Goal: Task Accomplishment & Management: Complete application form

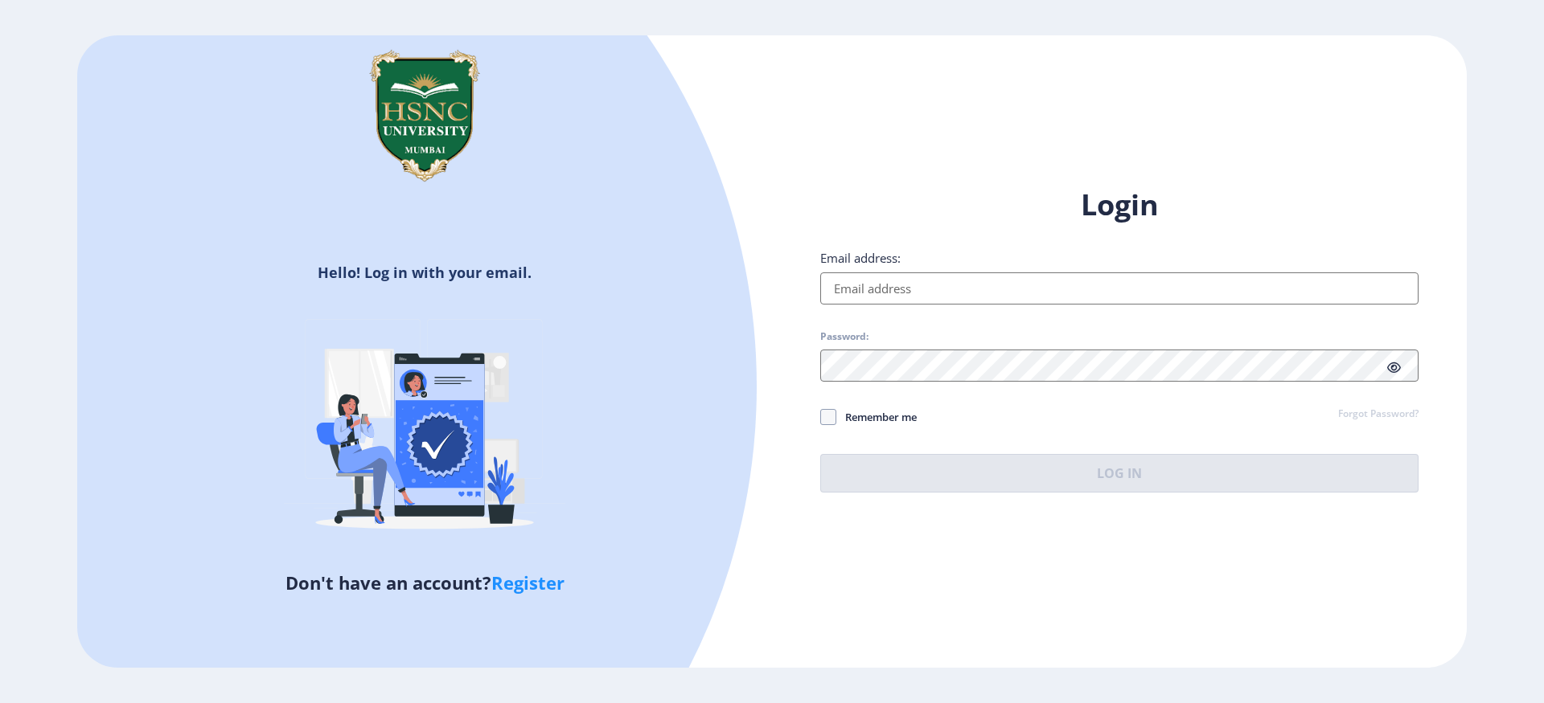
click at [961, 296] on input "Email address:" at bounding box center [1119, 289] width 598 height 32
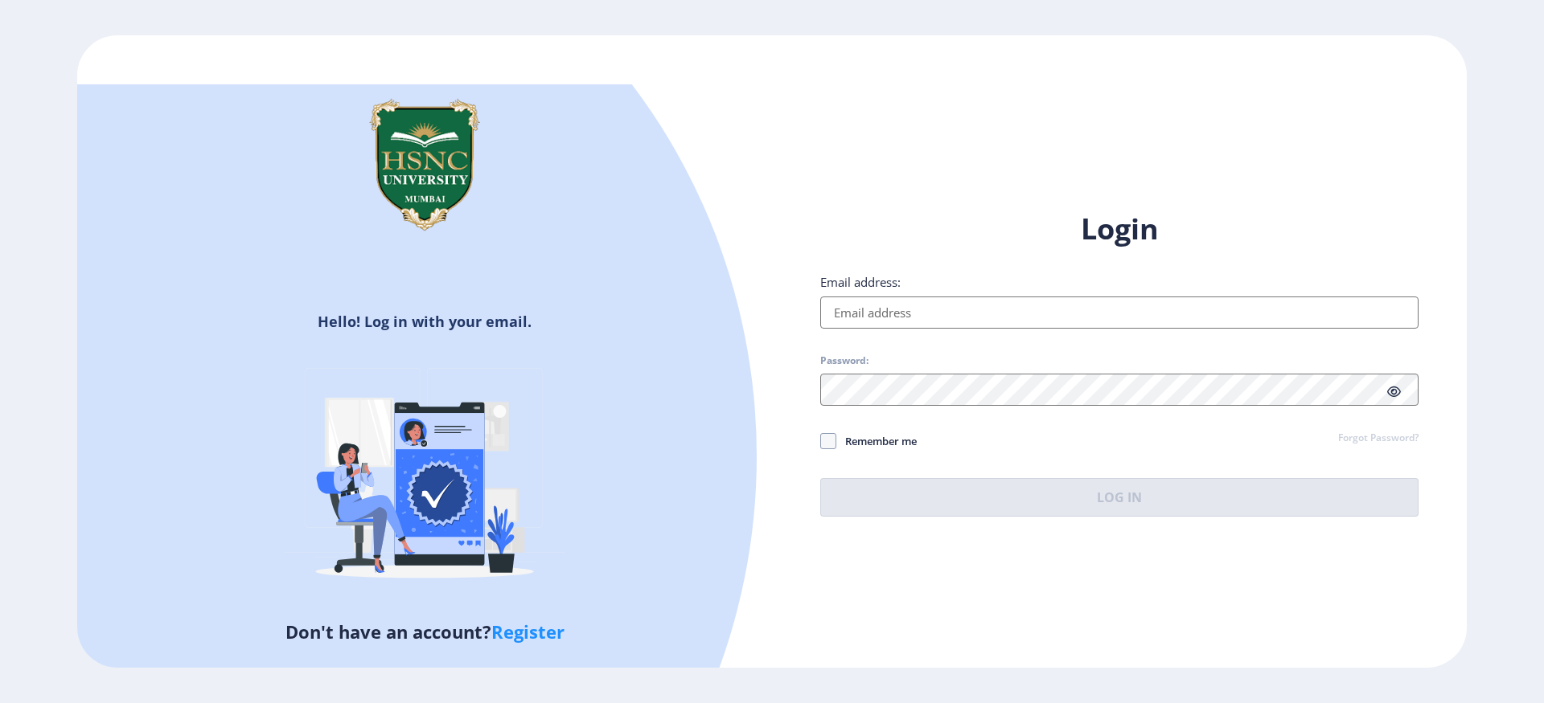
type input "[EMAIL_ADDRESS][DOMAIN_NAME]"
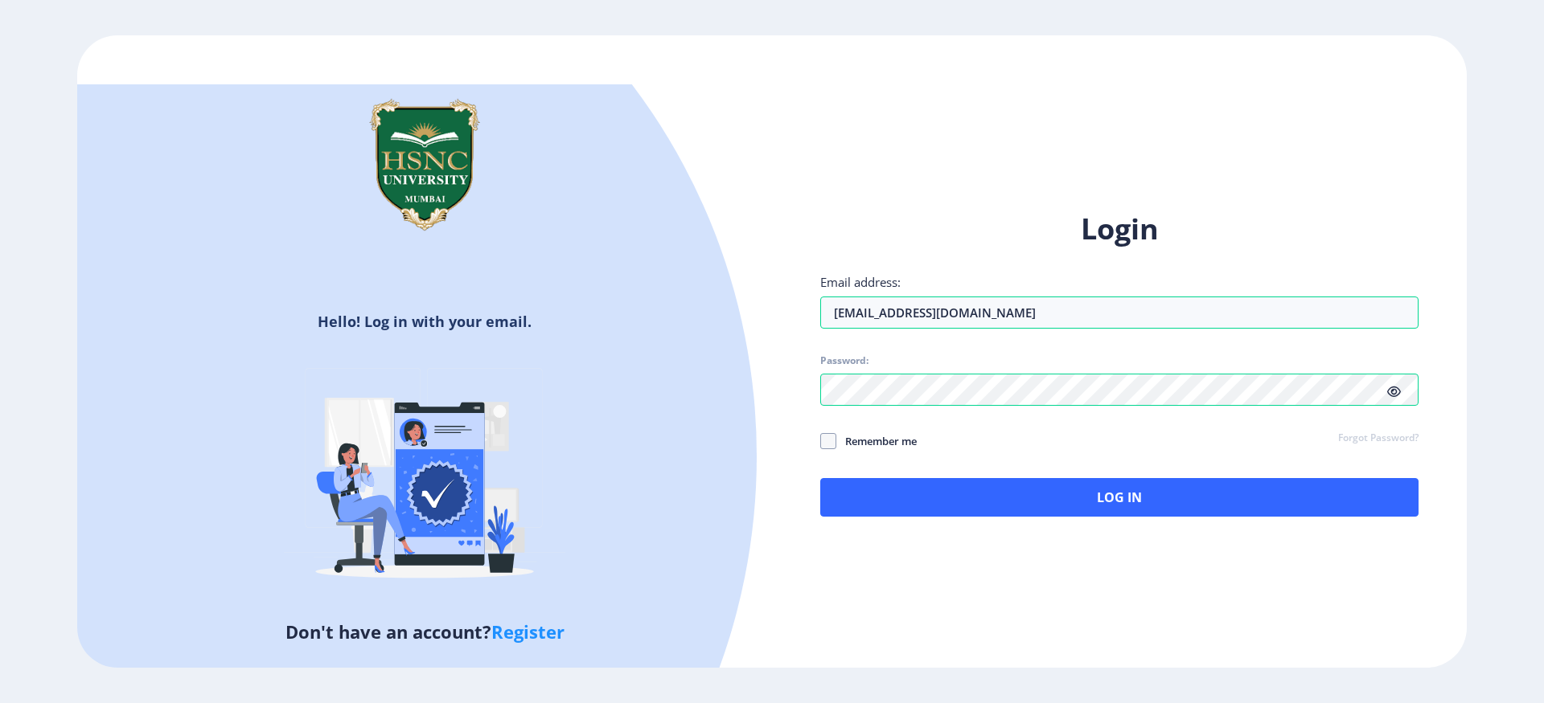
click at [1032, 467] on div "Login Email address: 2022230210040020@hsncu.edu.in Password: Remember me Forgot…" at bounding box center [1119, 363] width 598 height 307
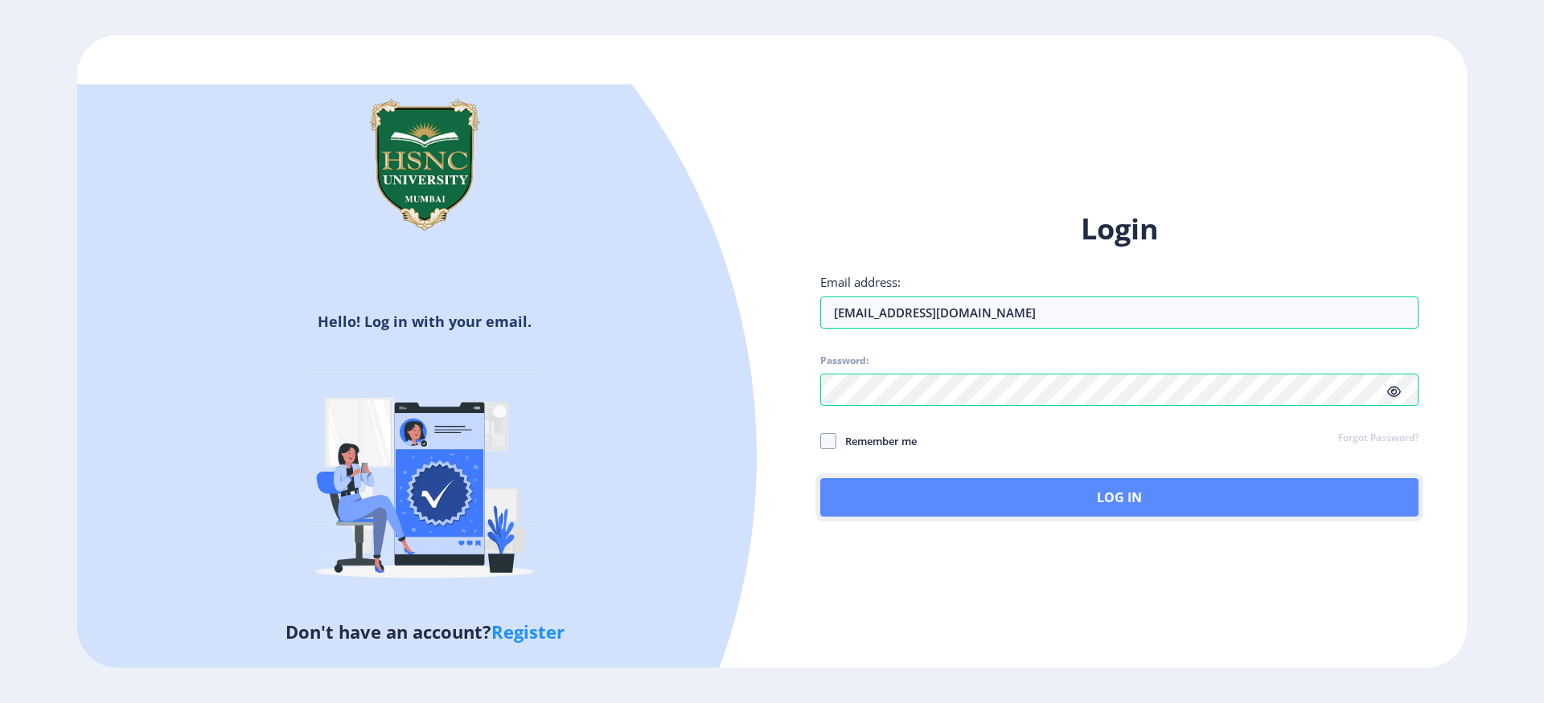
click at [1016, 495] on button "Log In" at bounding box center [1119, 497] width 598 height 39
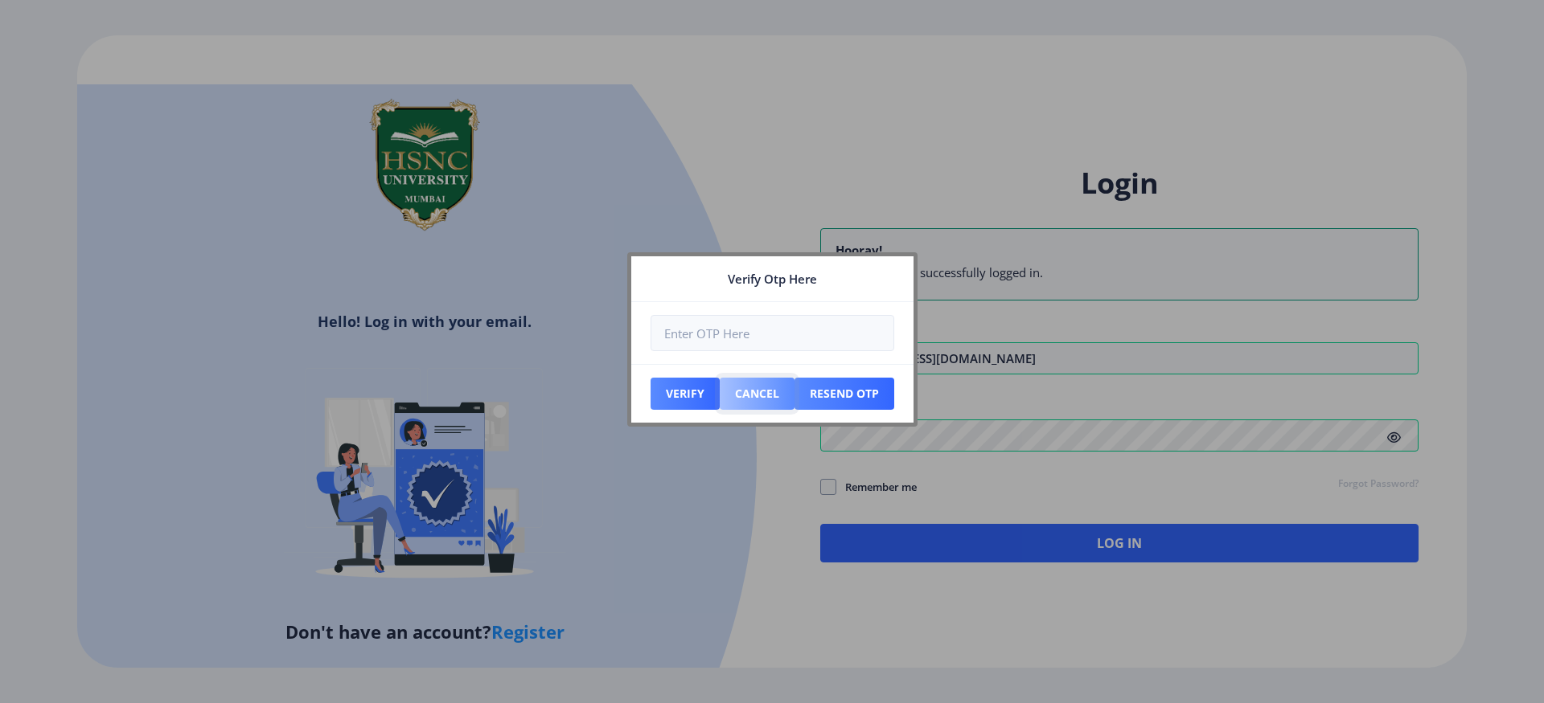
click at [720, 393] on button "Cancel" at bounding box center [684, 394] width 69 height 32
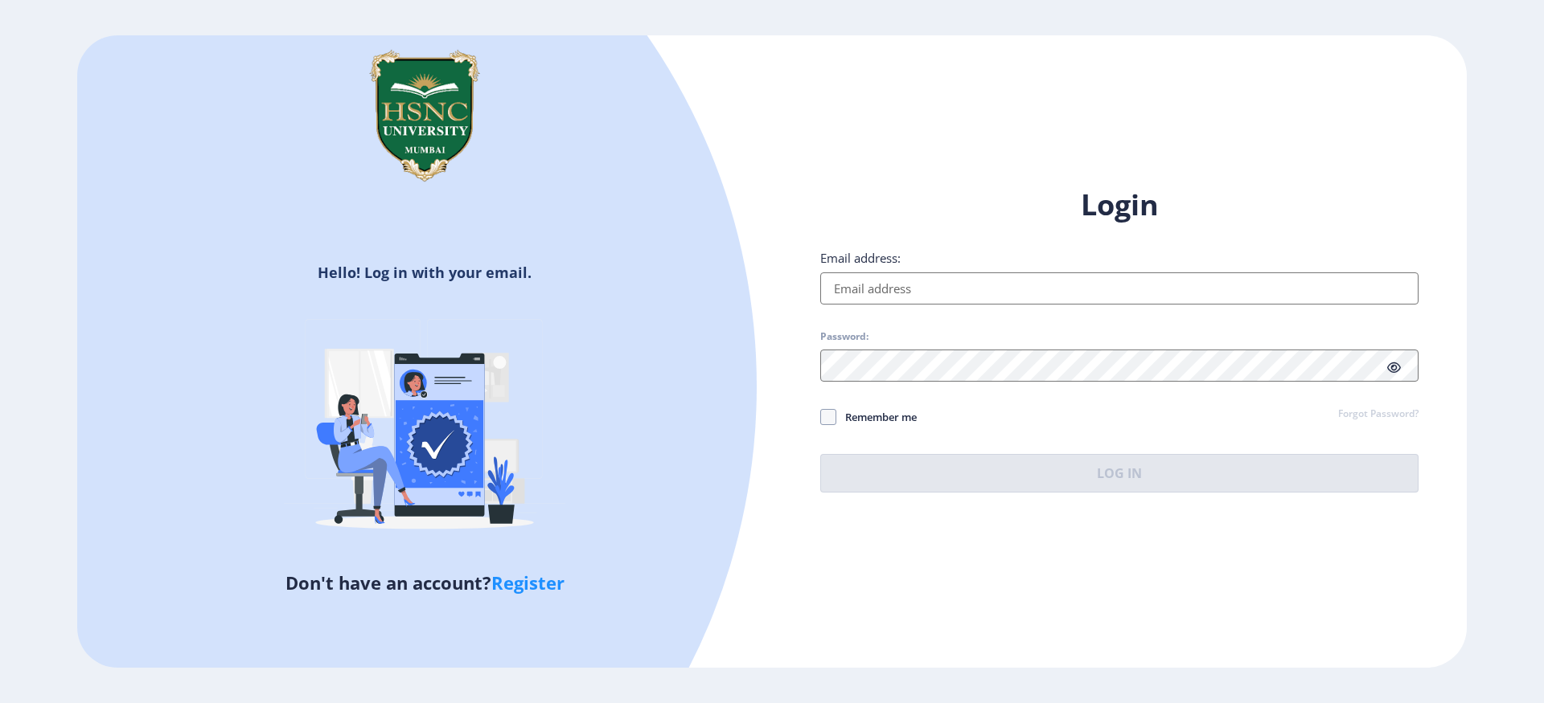
click at [918, 274] on input "Email address:" at bounding box center [1119, 289] width 598 height 32
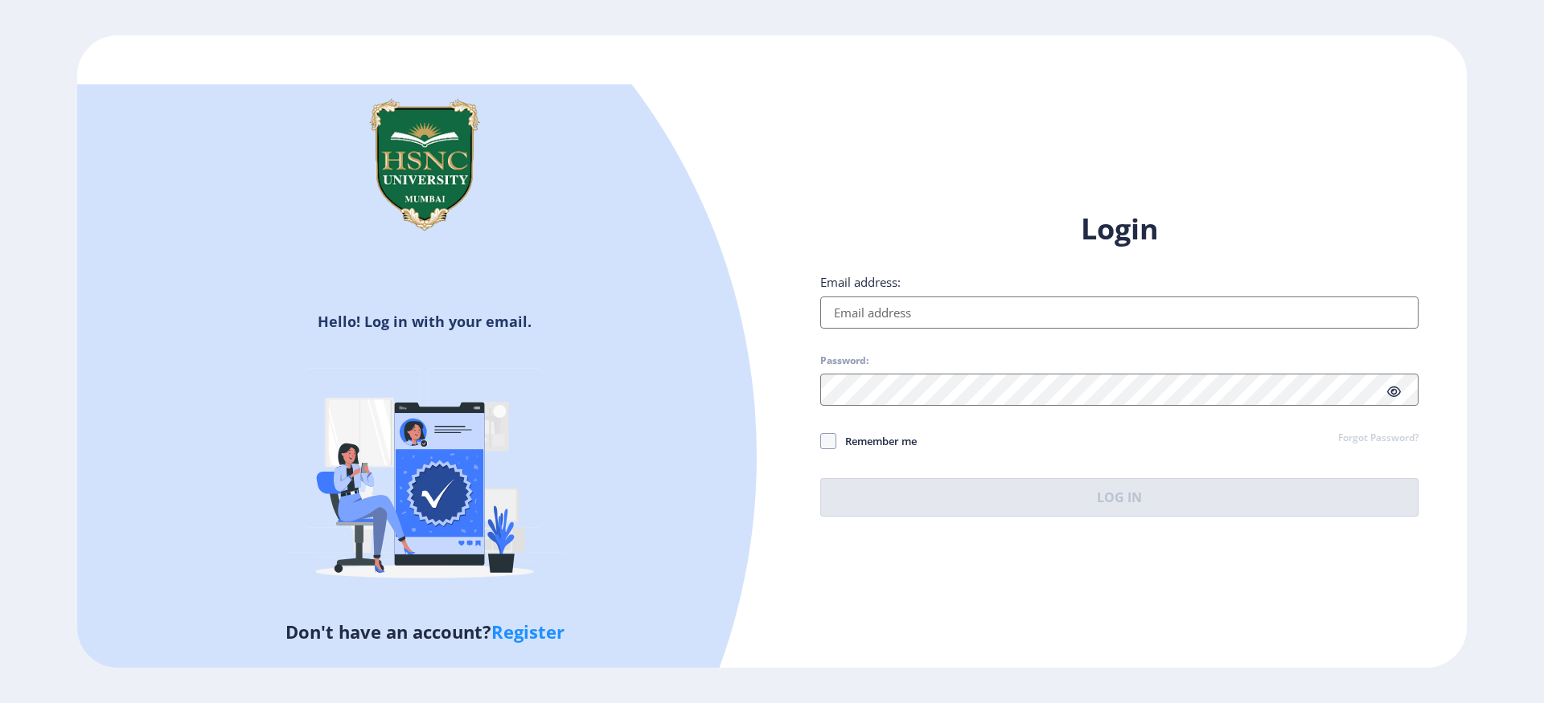
type input "[EMAIL_ADDRESS][DOMAIN_NAME]"
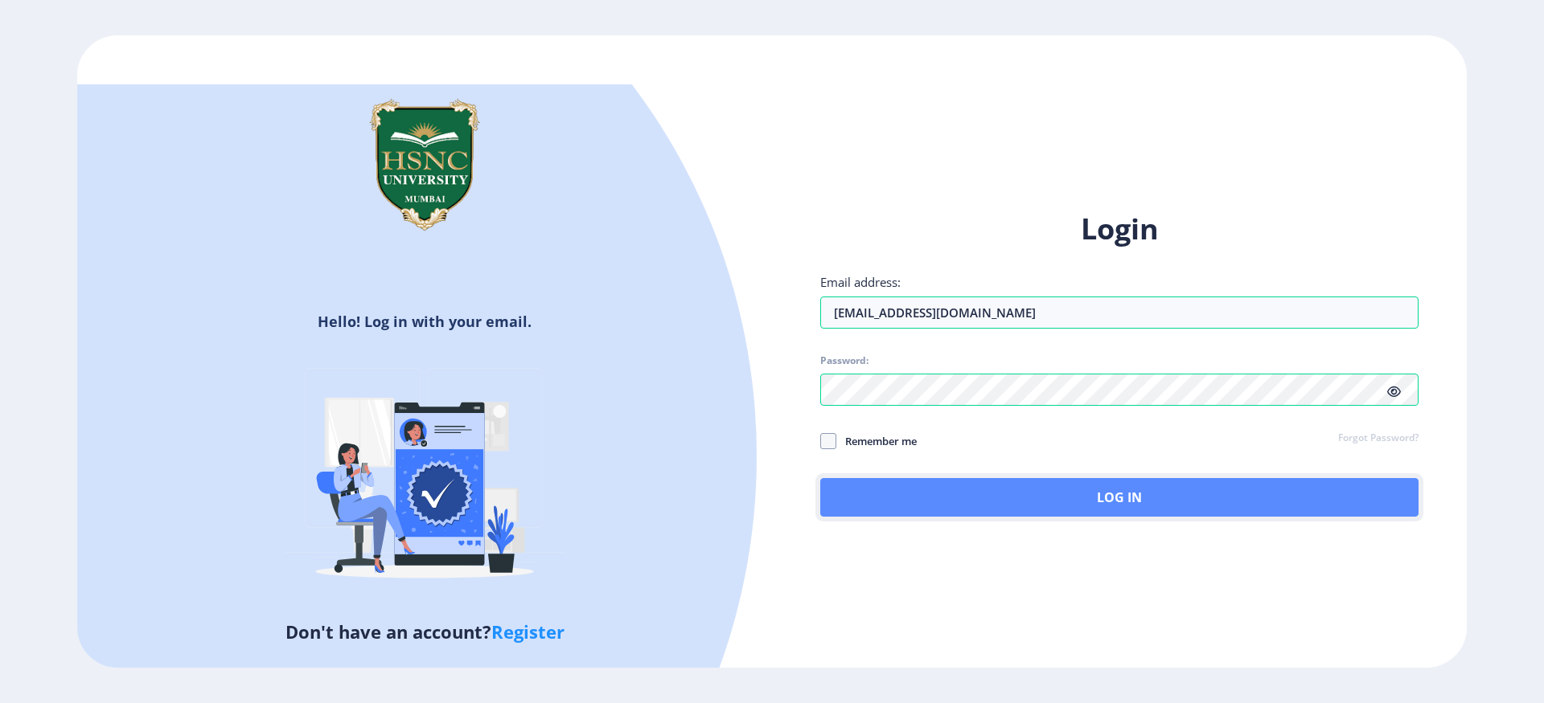
click at [978, 502] on button "Log In" at bounding box center [1119, 497] width 598 height 39
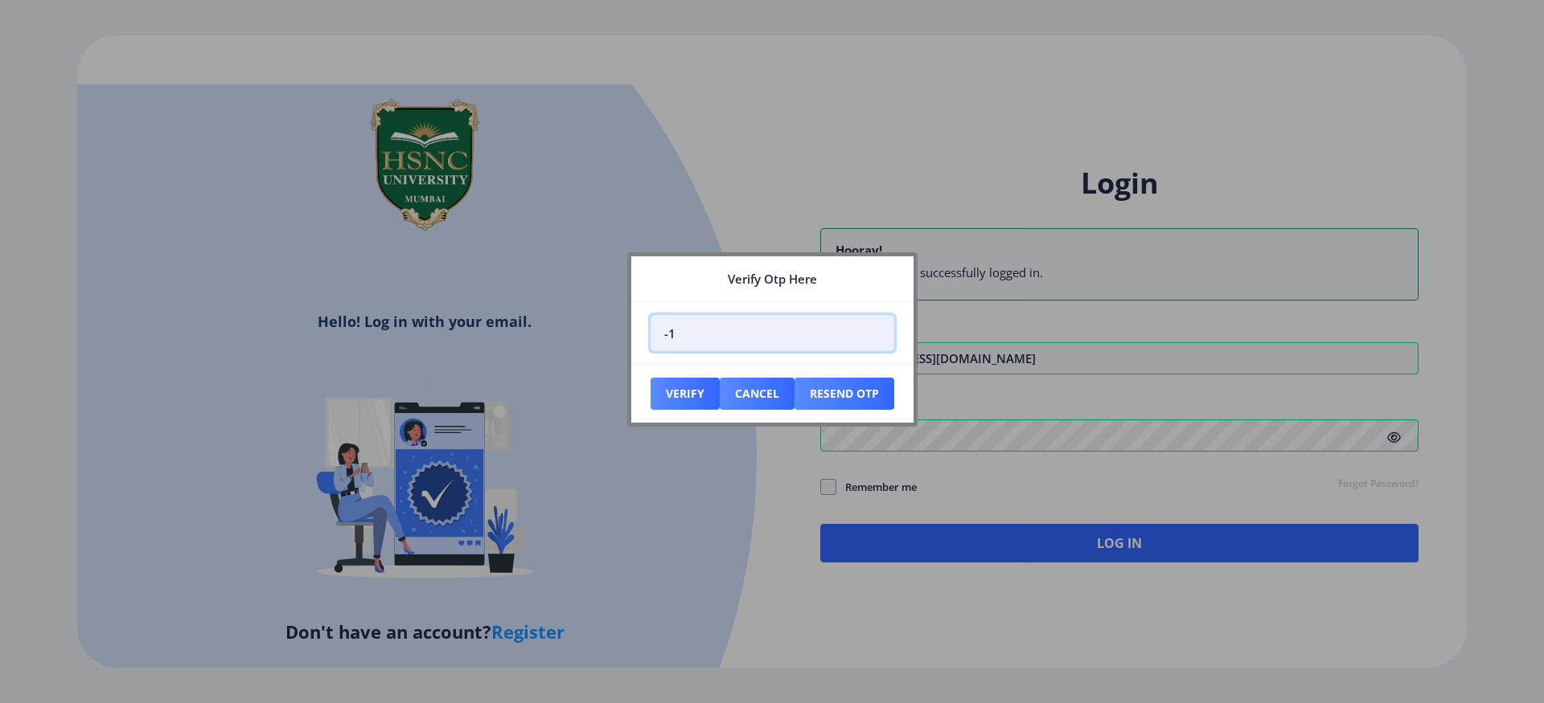
click at [875, 339] on input "-1" at bounding box center [772, 333] width 244 height 36
click at [823, 327] on input "-1" at bounding box center [772, 333] width 244 height 36
type input "0"
click at [871, 332] on input "0" at bounding box center [772, 333] width 244 height 36
click at [789, 376] on nb-card-footer "Verify Cancel Resend Otp" at bounding box center [772, 393] width 282 height 59
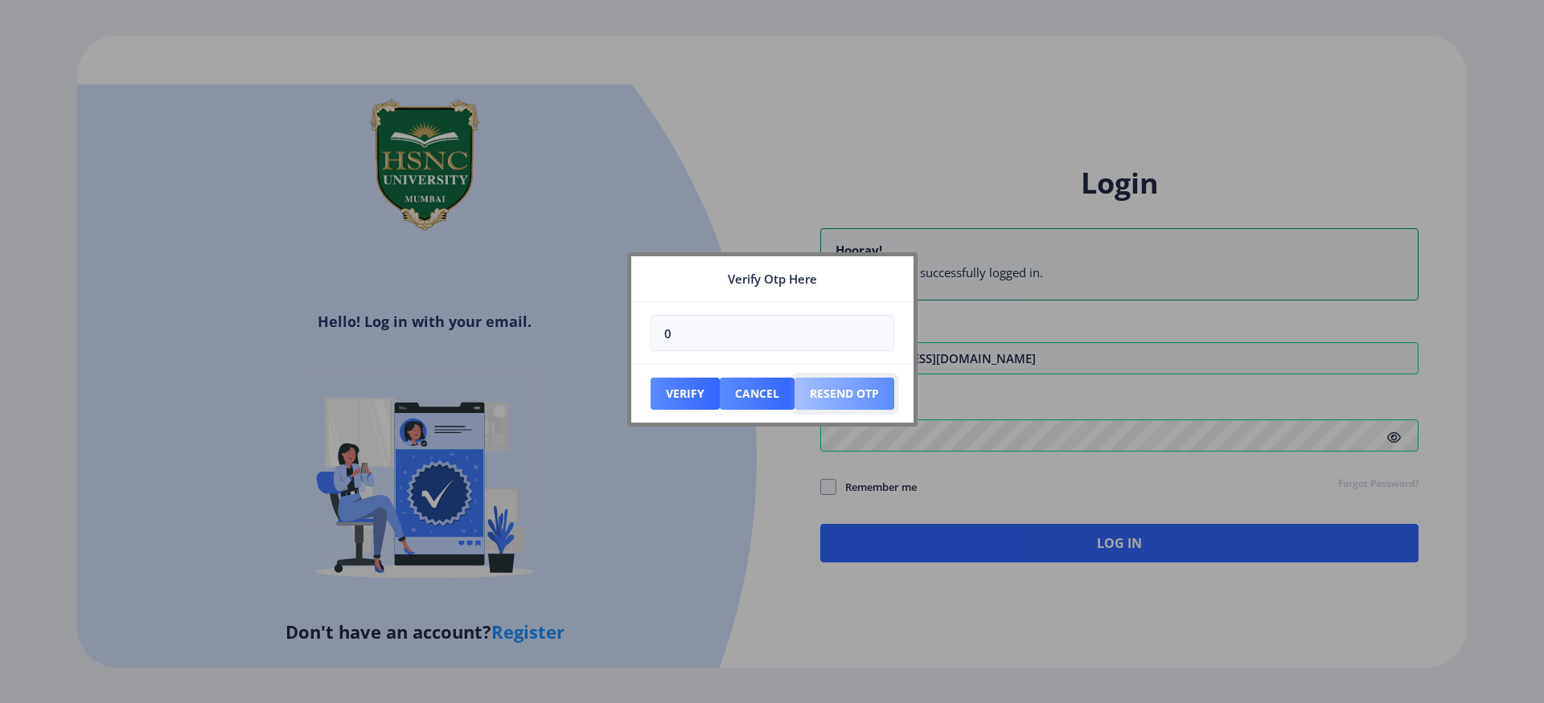
click at [720, 385] on button "Resend Otp" at bounding box center [684, 394] width 69 height 32
click at [720, 388] on button "Cancel" at bounding box center [684, 394] width 69 height 32
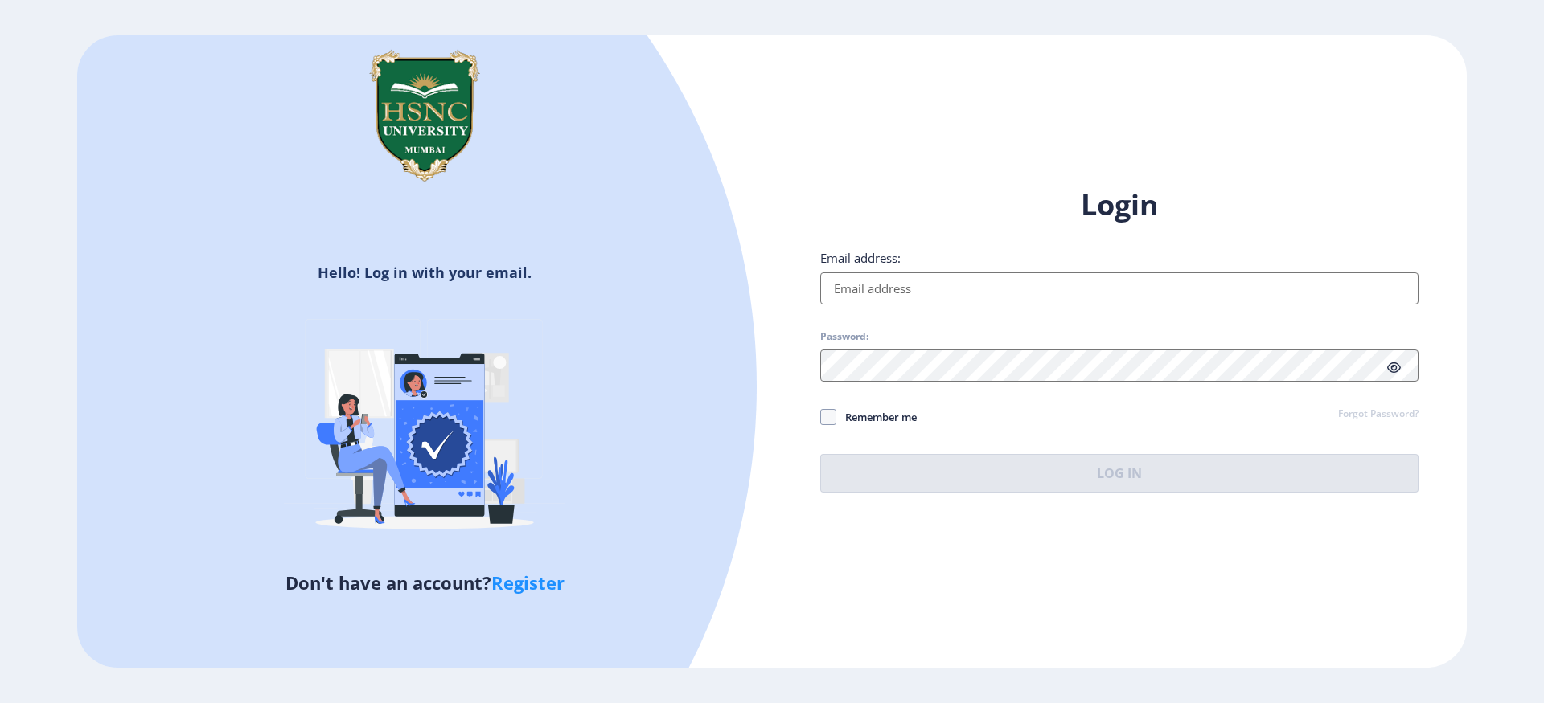
click at [899, 283] on input "Email address:" at bounding box center [1119, 289] width 598 height 32
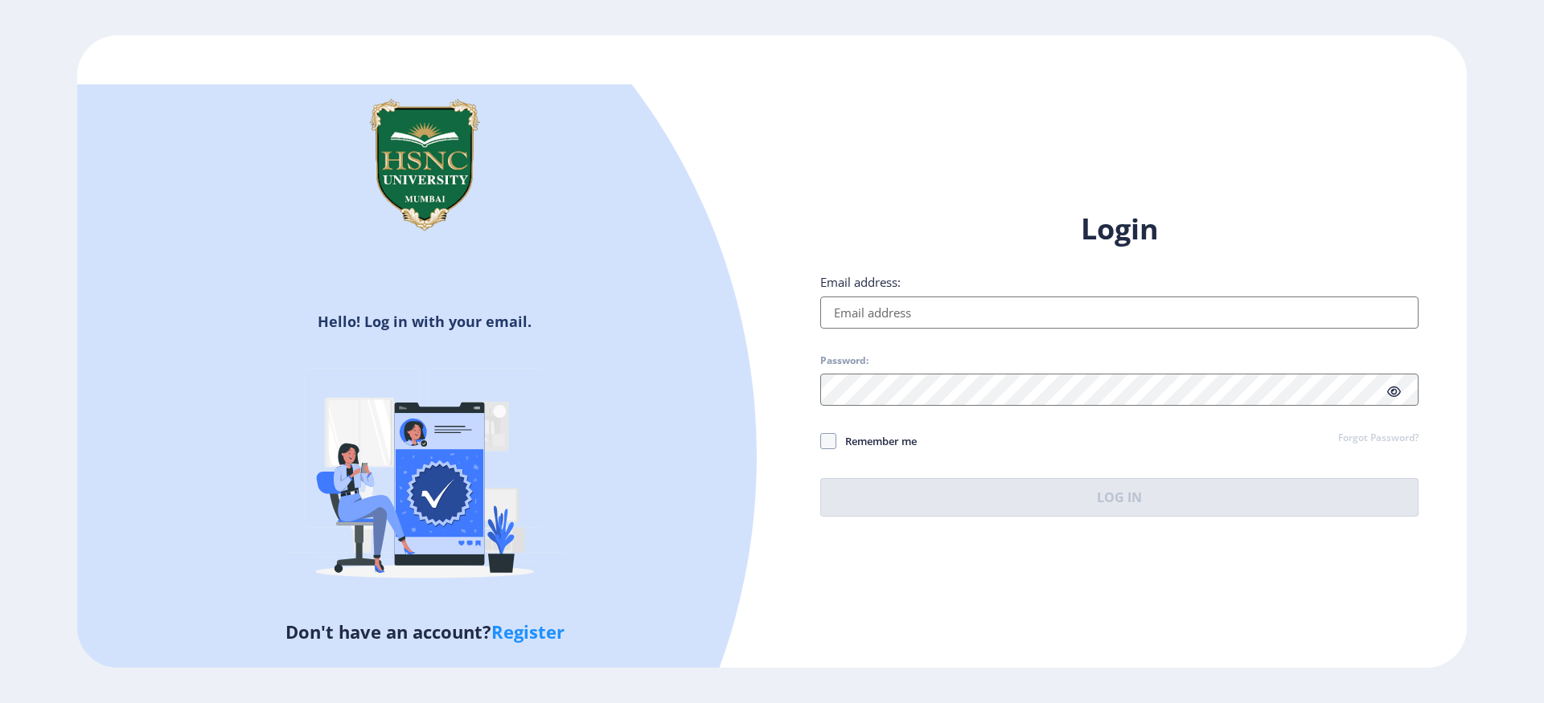
type input "[EMAIL_ADDRESS][DOMAIN_NAME]"
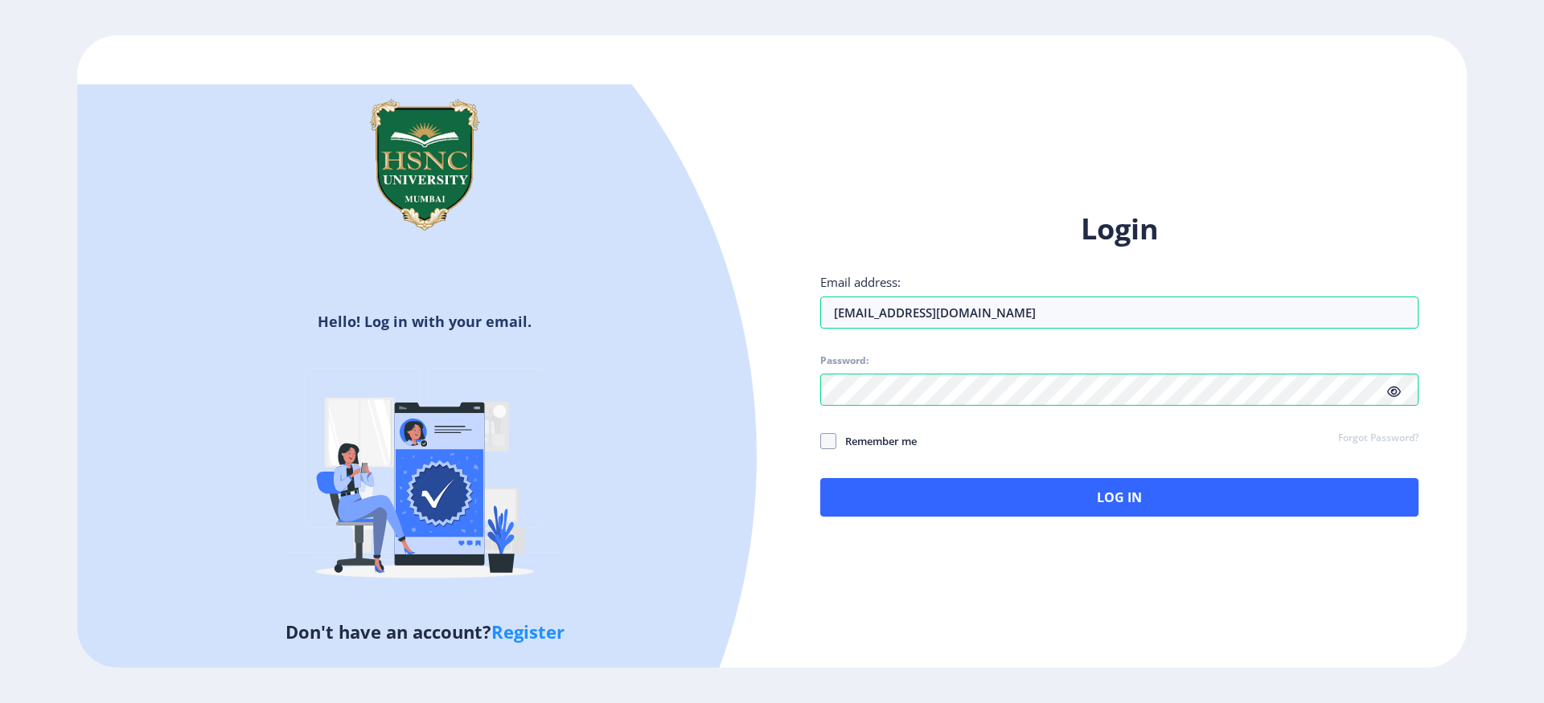
click at [912, 442] on span "Remember me" at bounding box center [876, 441] width 80 height 19
click at [821, 442] on input "Remember me" at bounding box center [820, 441] width 1 height 1
checkbox input "true"
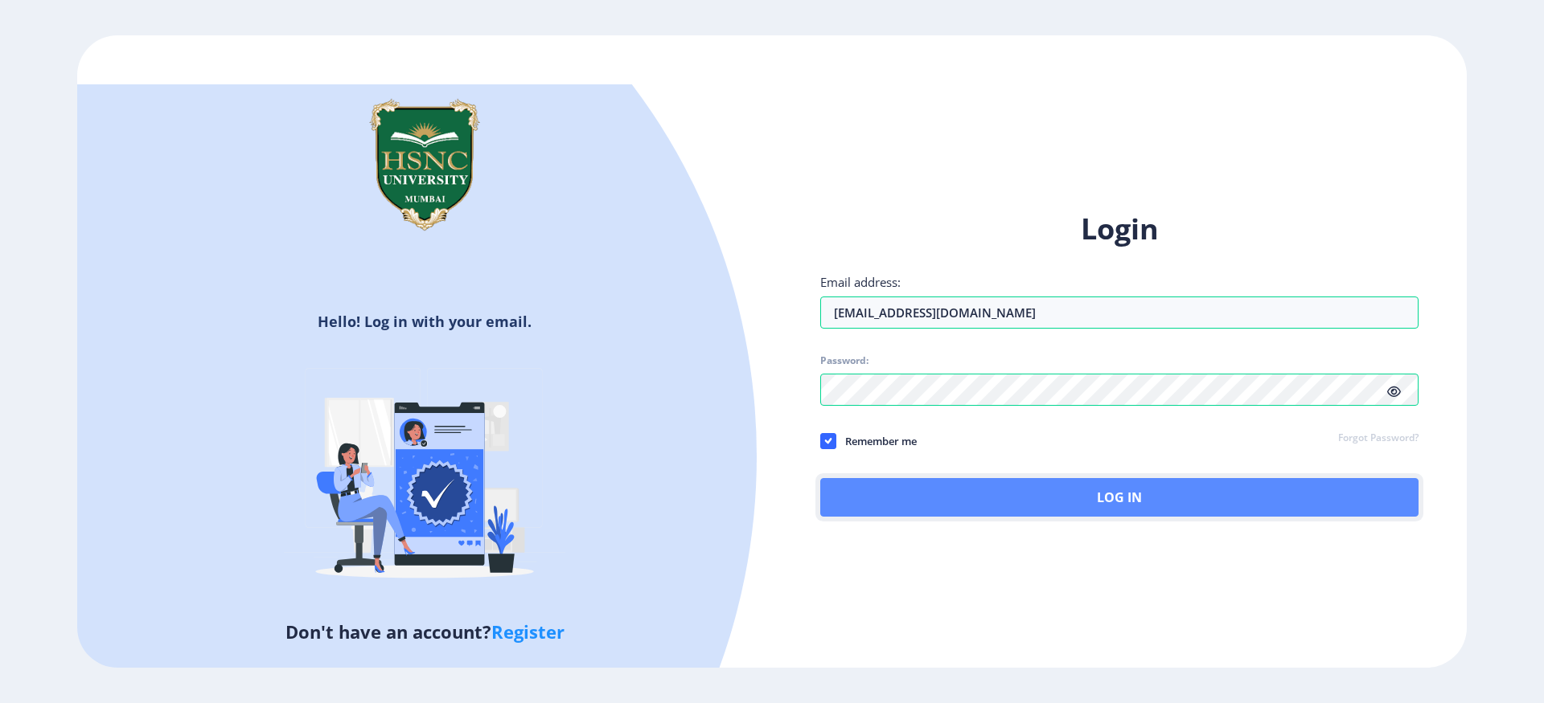
click at [1029, 503] on button "Log In" at bounding box center [1119, 497] width 598 height 39
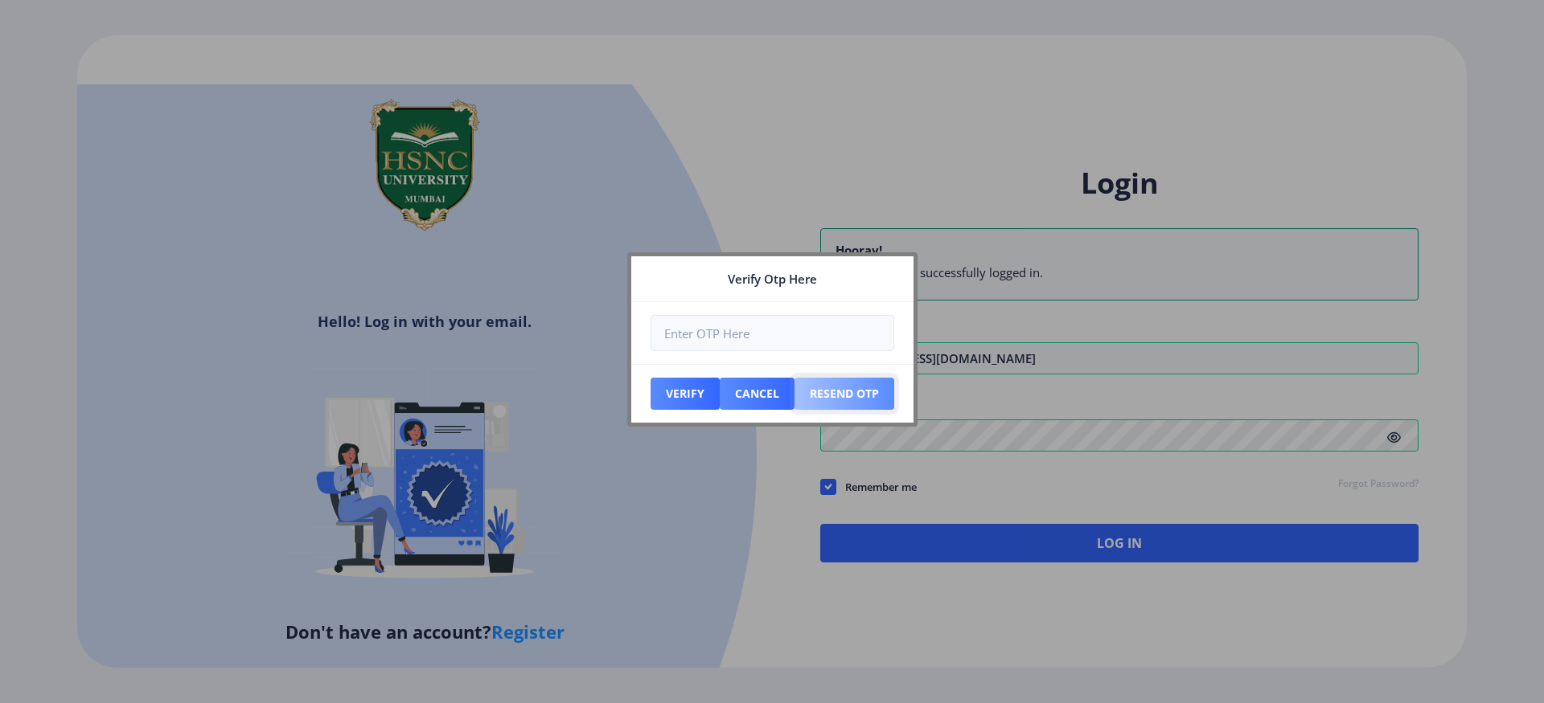
click at [720, 394] on button "Resend Otp" at bounding box center [684, 394] width 69 height 32
click at [720, 402] on button "Resend Otp" at bounding box center [684, 394] width 69 height 32
click at [720, 401] on button "Cancel" at bounding box center [684, 394] width 69 height 32
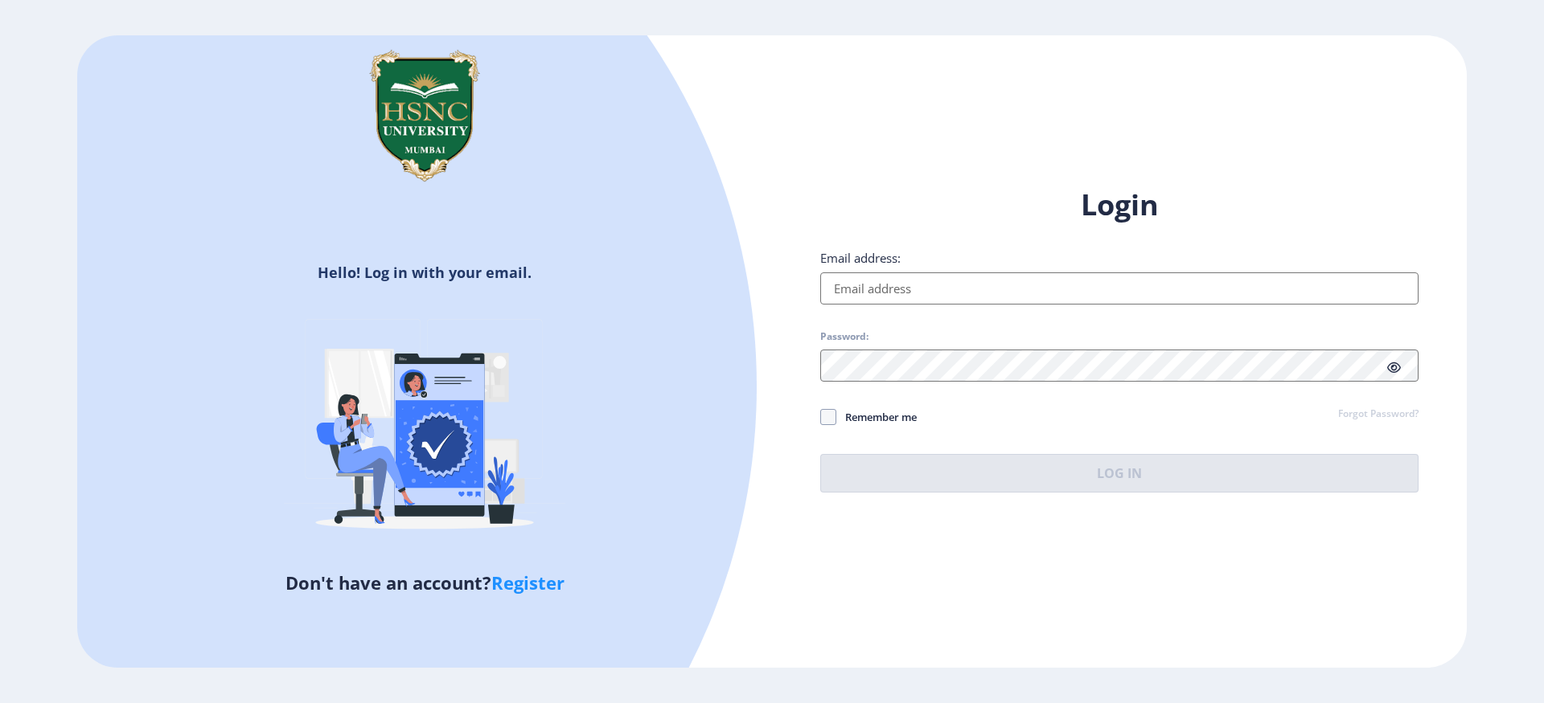
click at [910, 291] on input "Email address:" at bounding box center [1119, 289] width 598 height 32
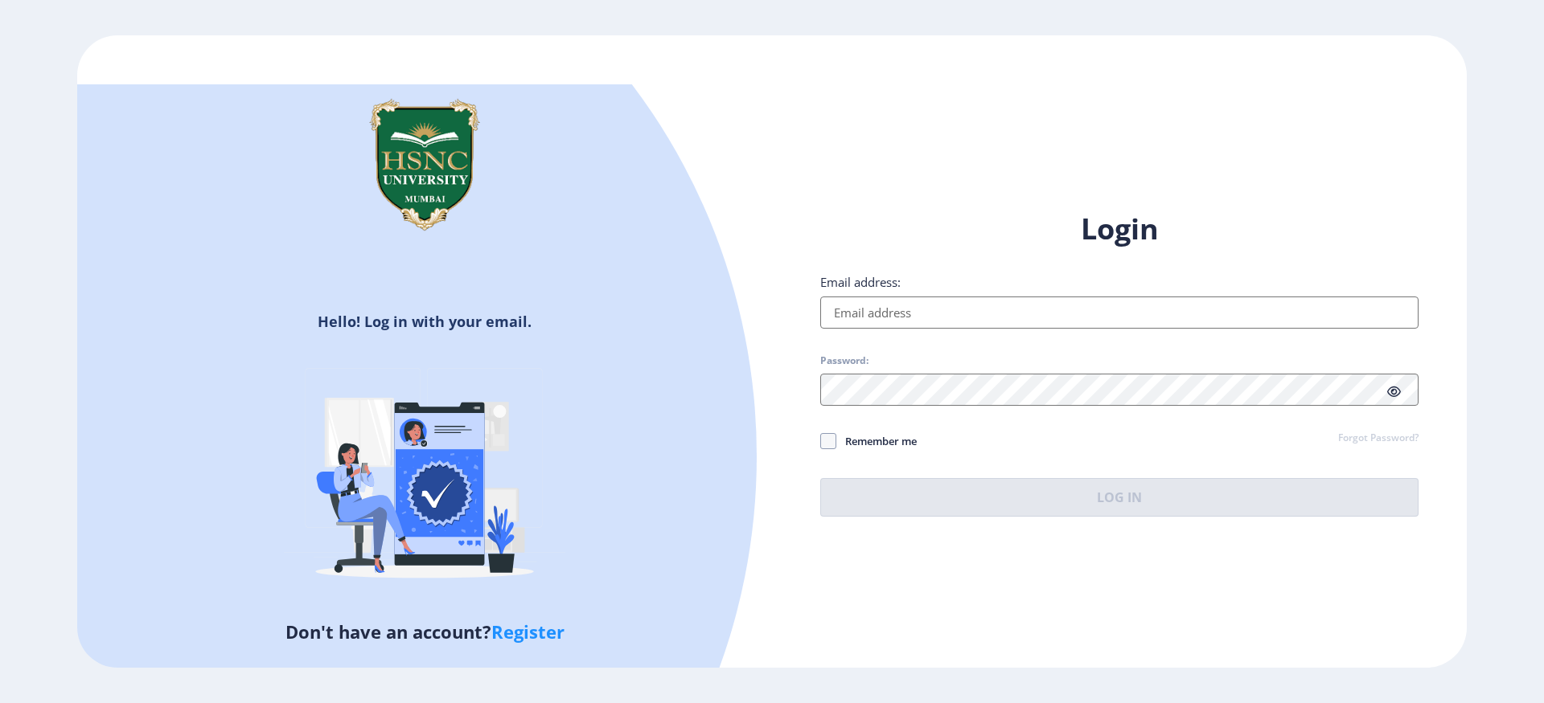
type input "[EMAIL_ADDRESS][DOMAIN_NAME]"
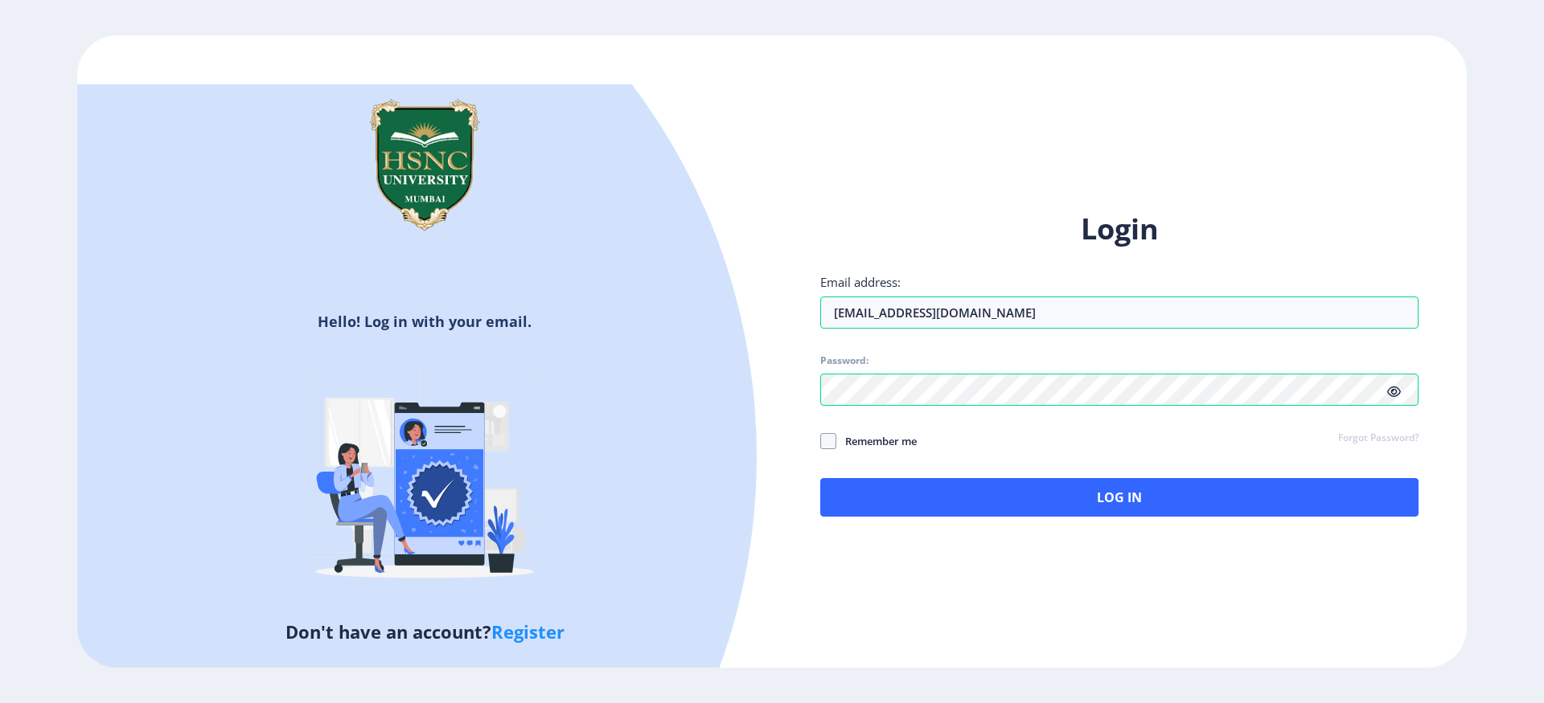
click at [1389, 395] on icon at bounding box center [1394, 392] width 14 height 12
click at [837, 445] on span "Remember me" at bounding box center [876, 441] width 80 height 19
click at [821, 442] on input "Remember me" at bounding box center [820, 441] width 1 height 1
checkbox input "true"
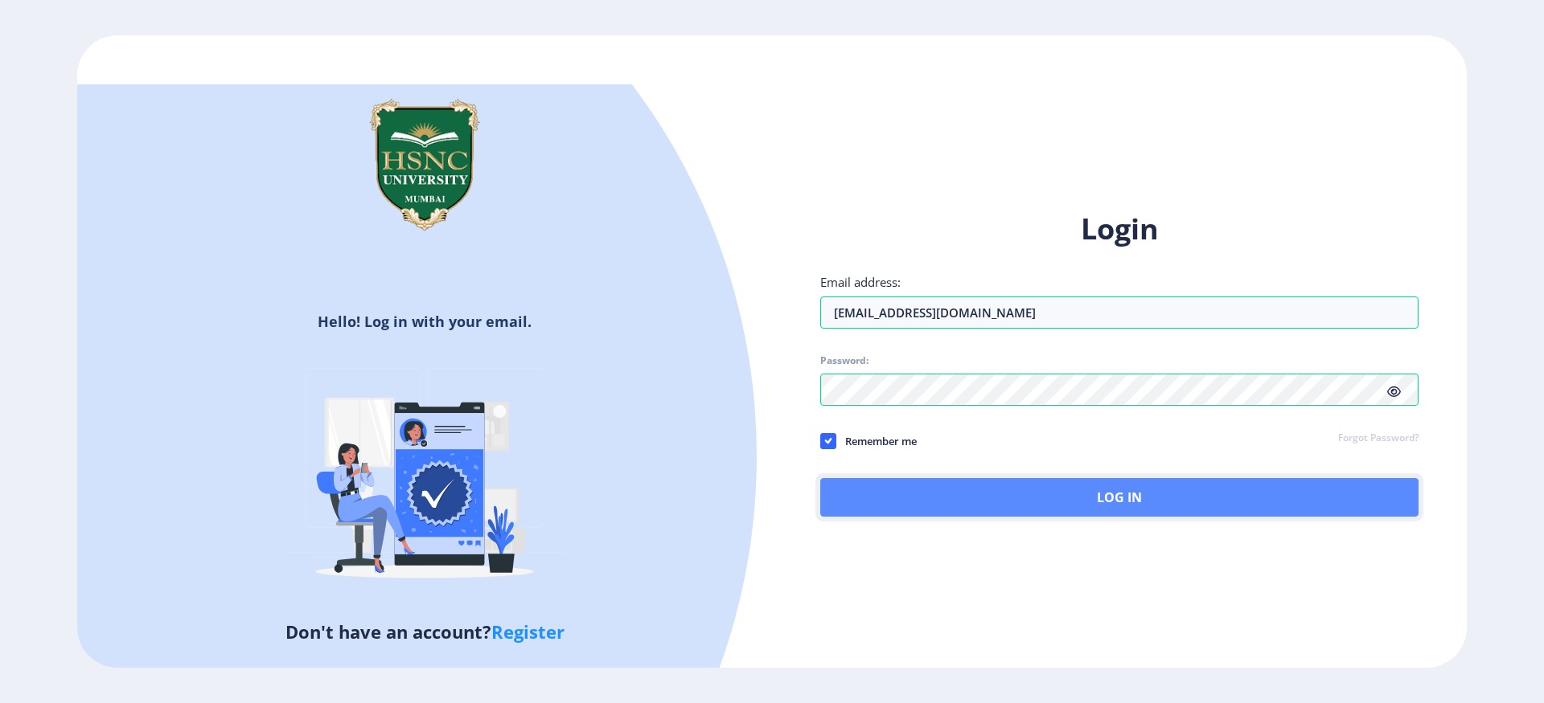
click at [929, 502] on button "Log In" at bounding box center [1119, 497] width 598 height 39
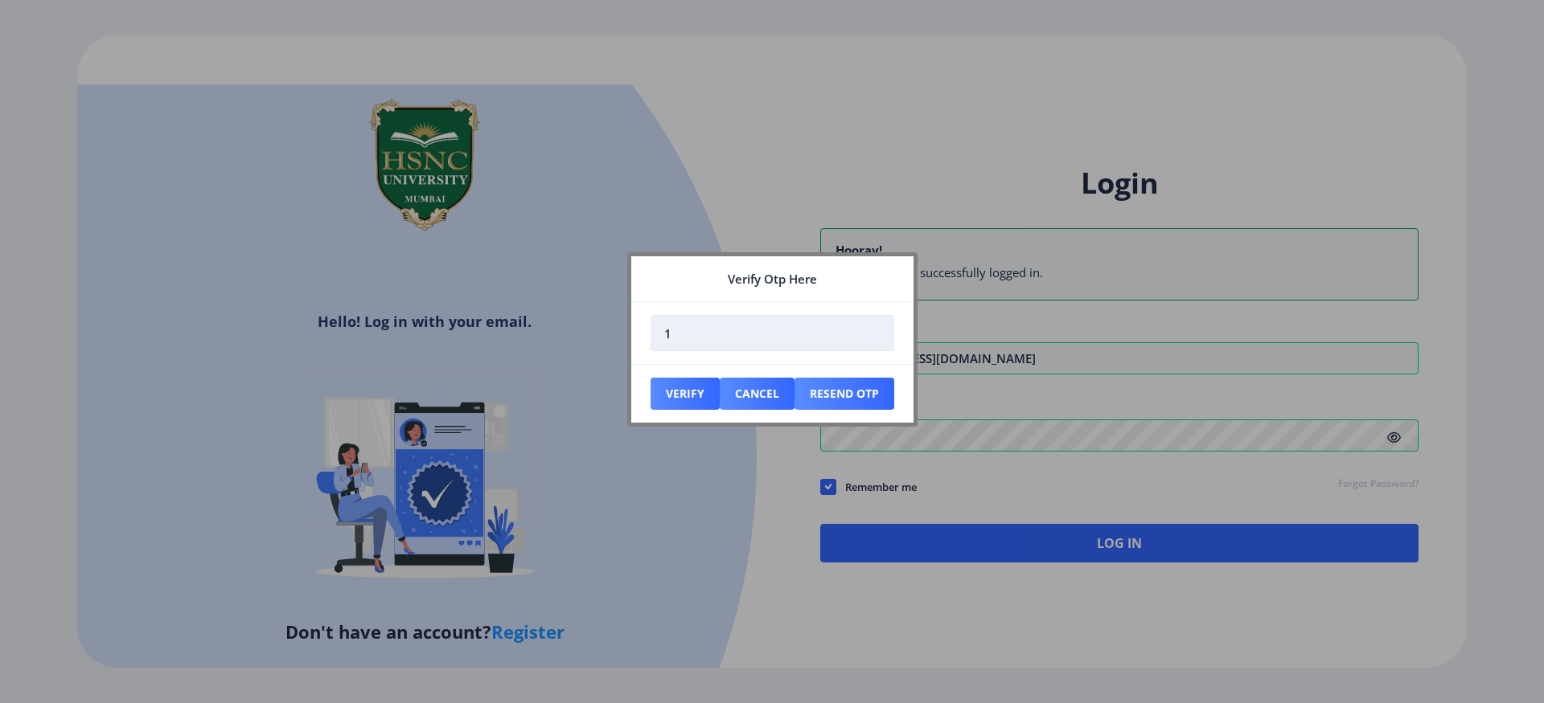
click at [873, 330] on input "1" at bounding box center [772, 333] width 244 height 36
click at [873, 330] on input "2" at bounding box center [772, 333] width 244 height 36
click at [873, 330] on input "3" at bounding box center [772, 333] width 244 height 36
click at [873, 330] on input "4" at bounding box center [772, 333] width 244 height 36
click at [873, 330] on input "5" at bounding box center [772, 333] width 244 height 36
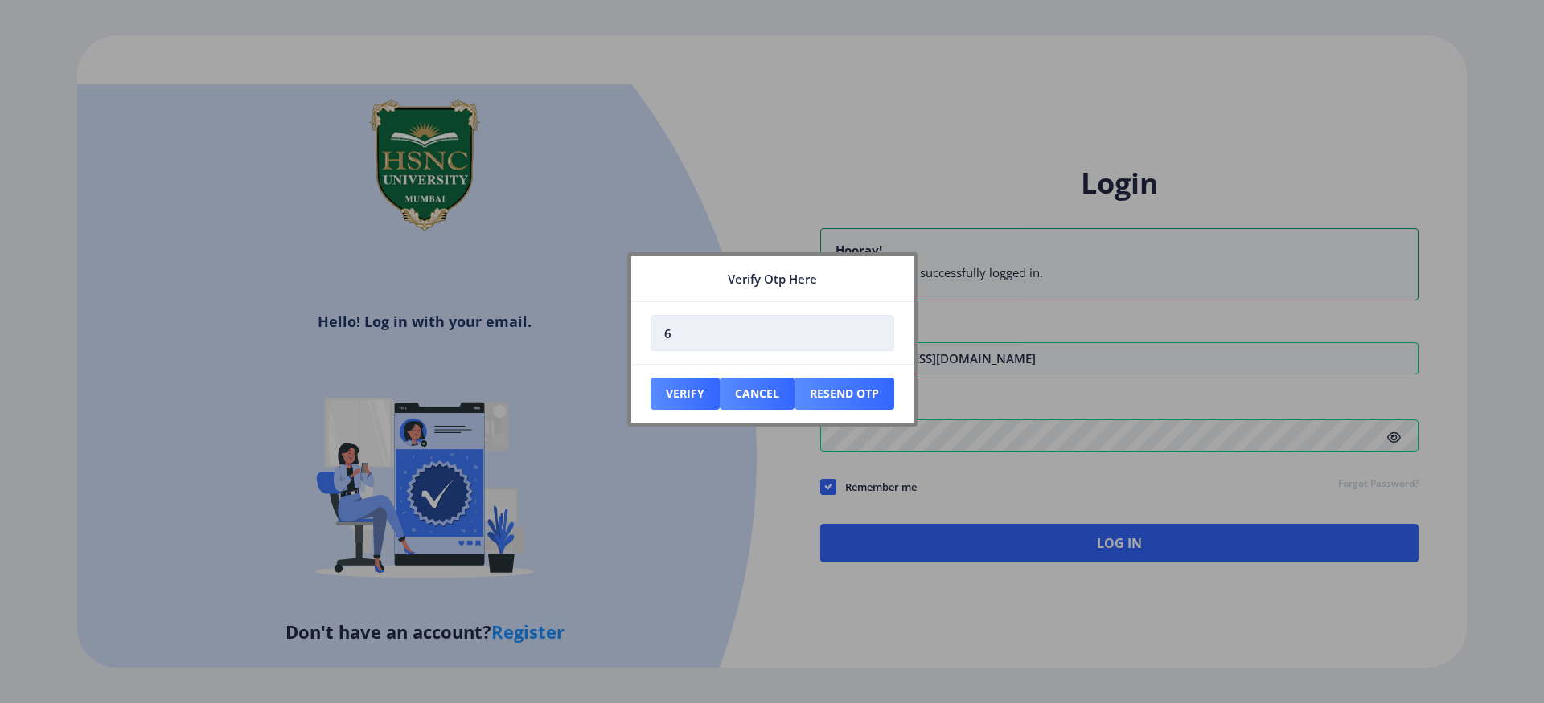
click at [873, 330] on input "6" at bounding box center [772, 333] width 244 height 36
click at [873, 330] on input "7" at bounding box center [772, 333] width 244 height 36
click at [873, 330] on input "8" at bounding box center [772, 333] width 244 height 36
click at [873, 330] on input "9" at bounding box center [772, 333] width 244 height 36
click at [873, 330] on input "10" at bounding box center [772, 333] width 244 height 36
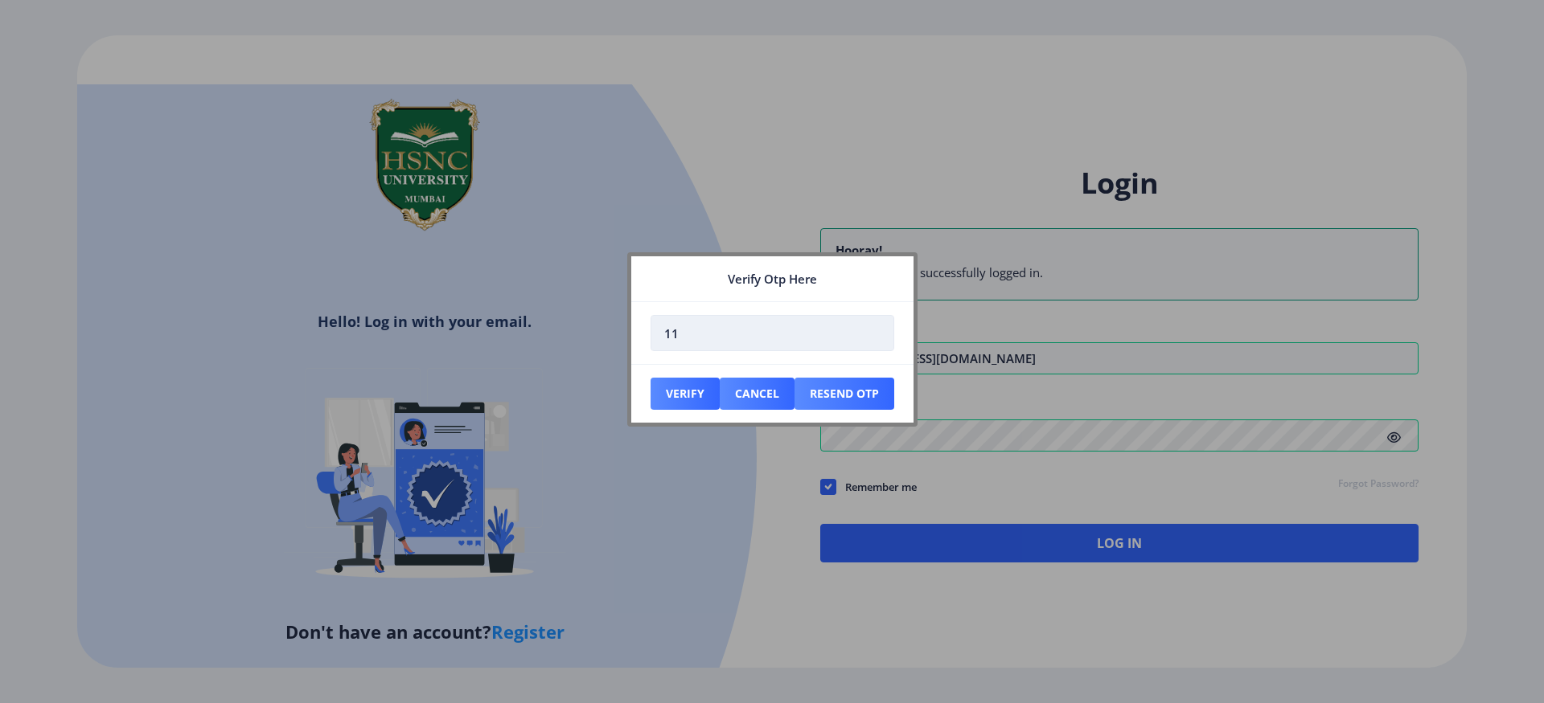
click at [873, 330] on input "11" at bounding box center [772, 333] width 244 height 36
click at [873, 330] on input "12" at bounding box center [772, 333] width 244 height 36
click at [873, 330] on input "13" at bounding box center [772, 333] width 244 height 36
click at [873, 330] on input "14" at bounding box center [772, 333] width 244 height 36
click at [873, 330] on input "15" at bounding box center [772, 333] width 244 height 36
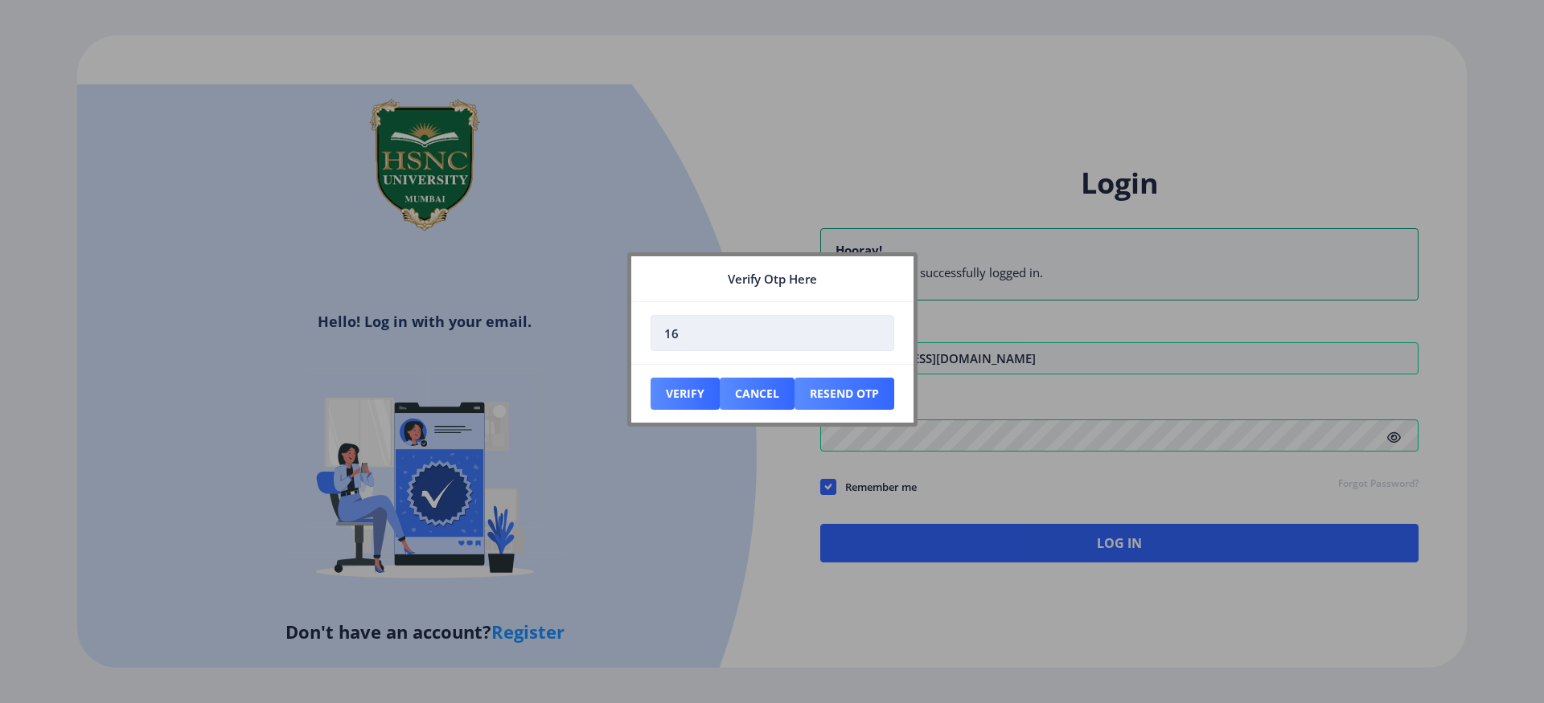
click at [873, 330] on input "16" at bounding box center [772, 333] width 244 height 36
click at [873, 330] on input "17" at bounding box center [772, 333] width 244 height 36
click at [873, 330] on input "18" at bounding box center [772, 333] width 244 height 36
click at [873, 330] on input "19" at bounding box center [772, 333] width 244 height 36
click at [875, 337] on input "18" at bounding box center [772, 333] width 244 height 36
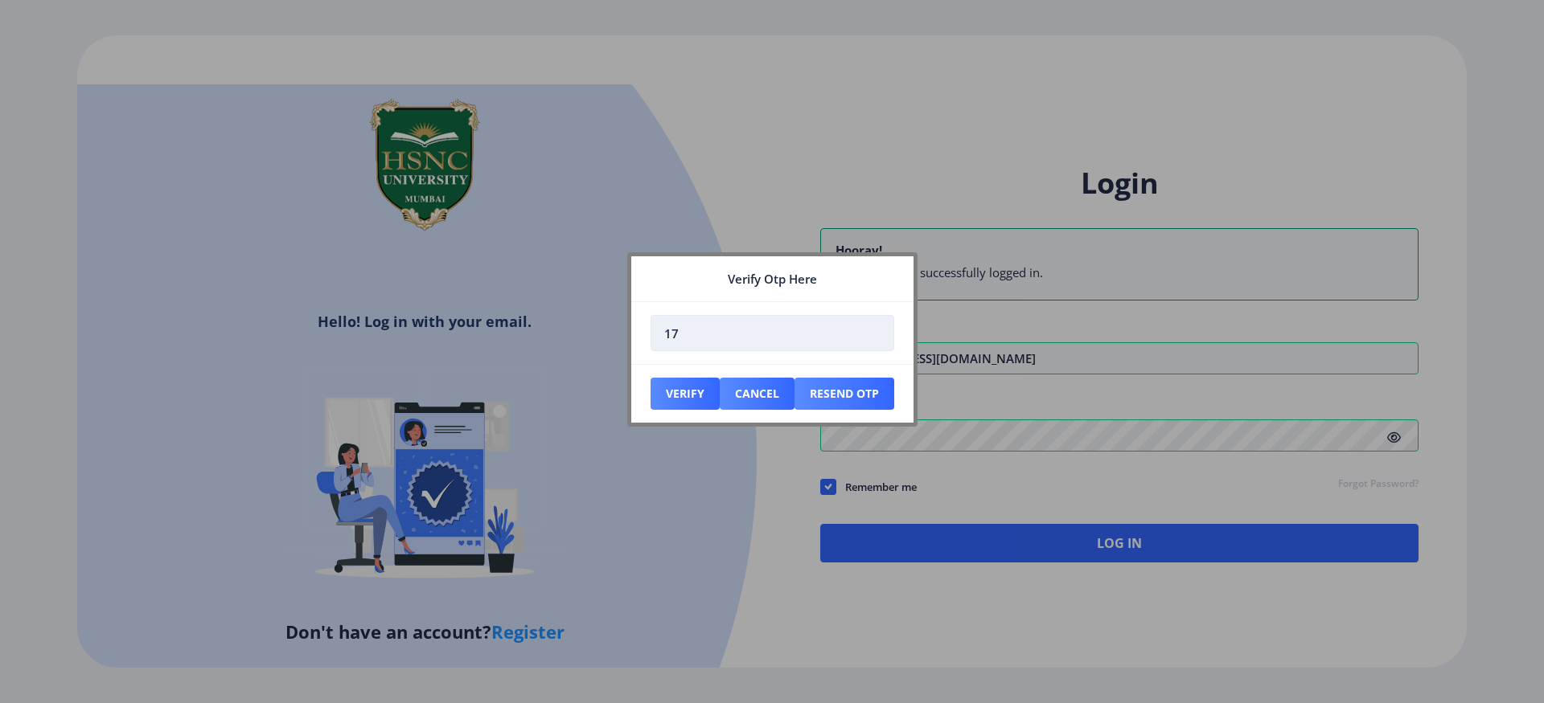
click at [875, 337] on input "17" at bounding box center [772, 333] width 244 height 36
click at [875, 337] on input "16" at bounding box center [772, 333] width 244 height 36
click at [875, 337] on input "15" at bounding box center [772, 333] width 244 height 36
click at [875, 337] on input "14" at bounding box center [772, 333] width 244 height 36
click at [875, 337] on input "13" at bounding box center [772, 333] width 244 height 36
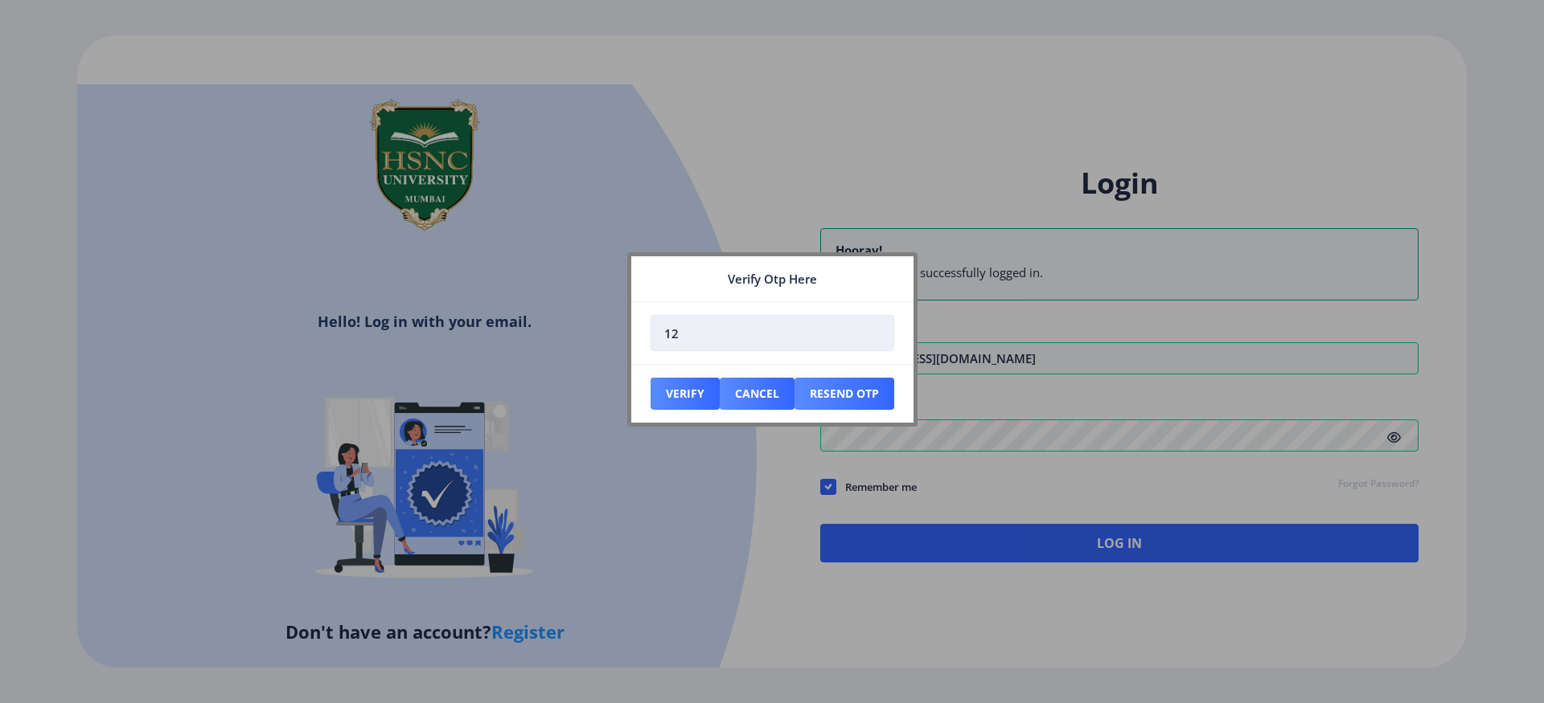
click at [875, 337] on input "12" at bounding box center [772, 333] width 244 height 36
click at [875, 337] on input "11" at bounding box center [772, 333] width 244 height 36
click at [875, 337] on input "10" at bounding box center [772, 333] width 244 height 36
click at [875, 337] on input "9" at bounding box center [772, 333] width 244 height 36
click at [875, 337] on input "8" at bounding box center [772, 333] width 244 height 36
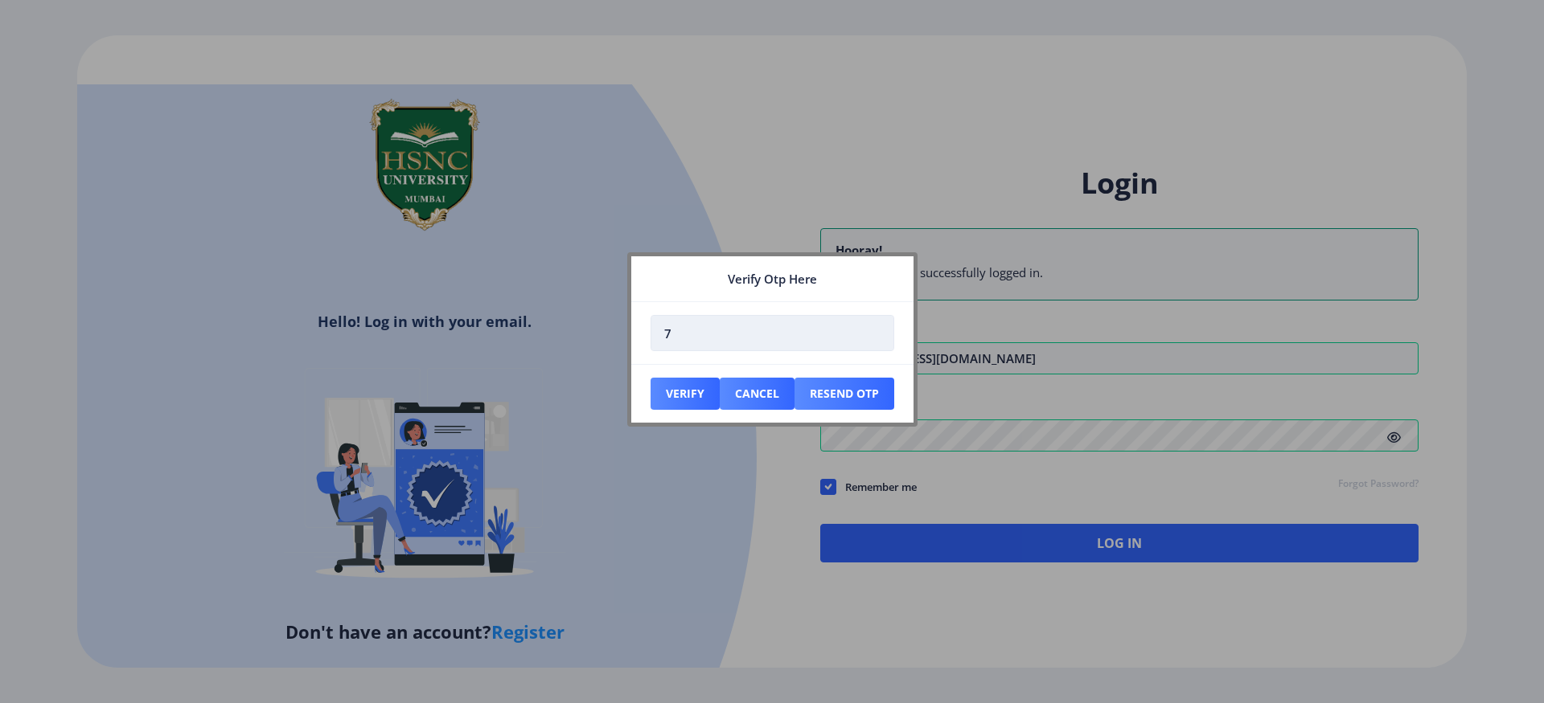
click at [875, 337] on input "7" at bounding box center [772, 333] width 244 height 36
click at [875, 337] on input "6" at bounding box center [772, 333] width 244 height 36
click at [875, 337] on input "5" at bounding box center [772, 333] width 244 height 36
click at [875, 337] on input "4" at bounding box center [772, 333] width 244 height 36
click at [875, 337] on input "3" at bounding box center [772, 333] width 244 height 36
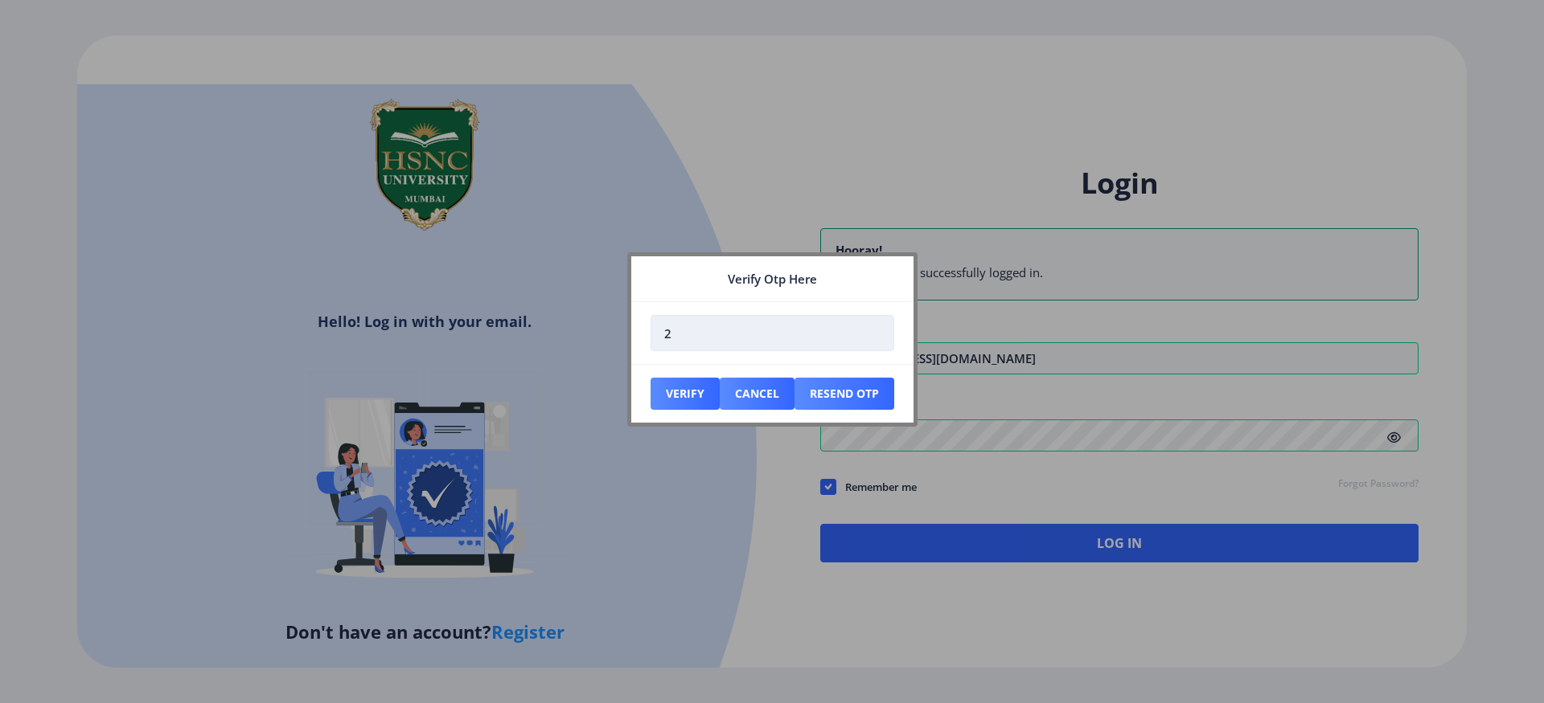
click at [875, 337] on input "2" at bounding box center [772, 333] width 244 height 36
click at [875, 337] on input "1" at bounding box center [772, 333] width 244 height 36
type input "0"
click at [875, 337] on input "0" at bounding box center [772, 333] width 244 height 36
click at [675, 392] on button "Verify" at bounding box center [684, 394] width 69 height 32
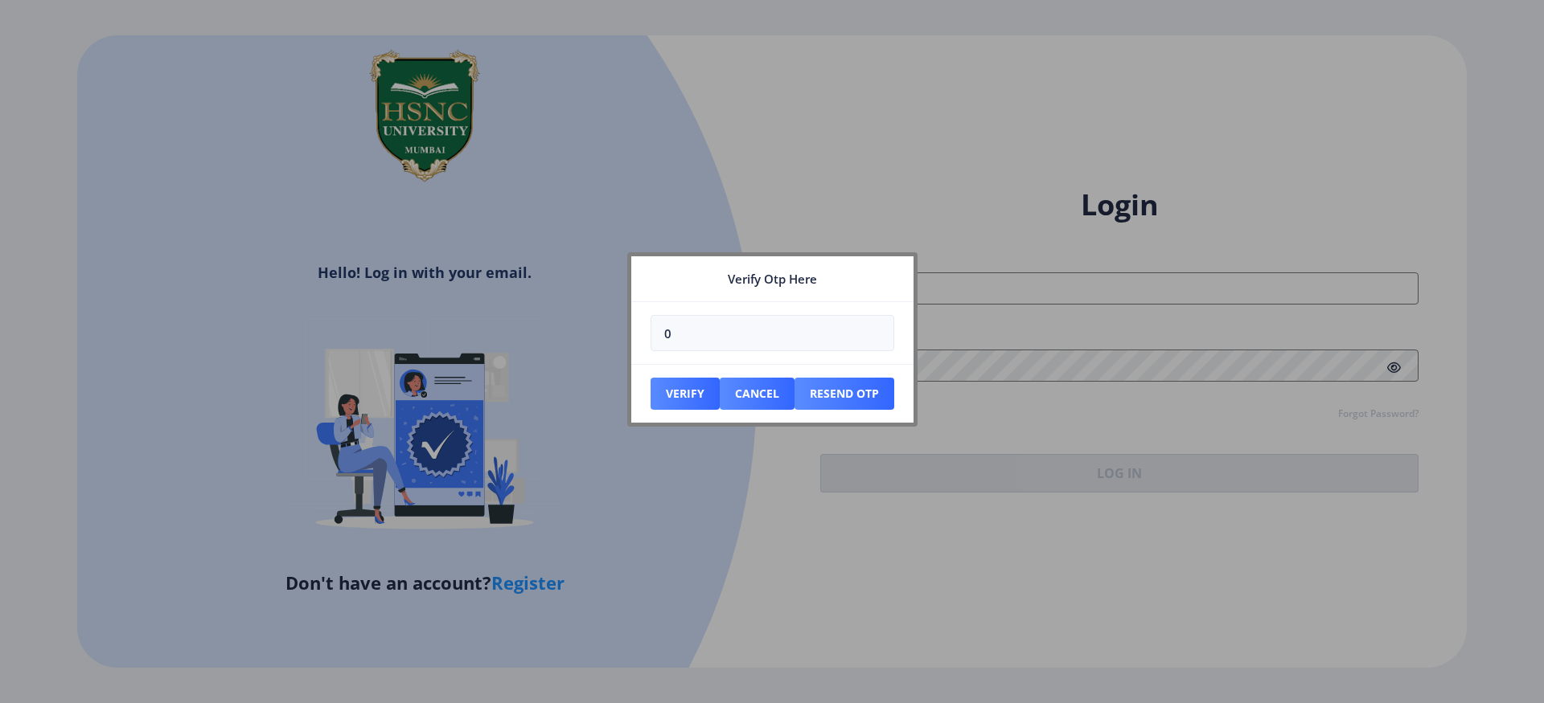
click at [787, 506] on div at bounding box center [772, 351] width 1544 height 703
click at [720, 390] on button "Cancel" at bounding box center [684, 394] width 69 height 32
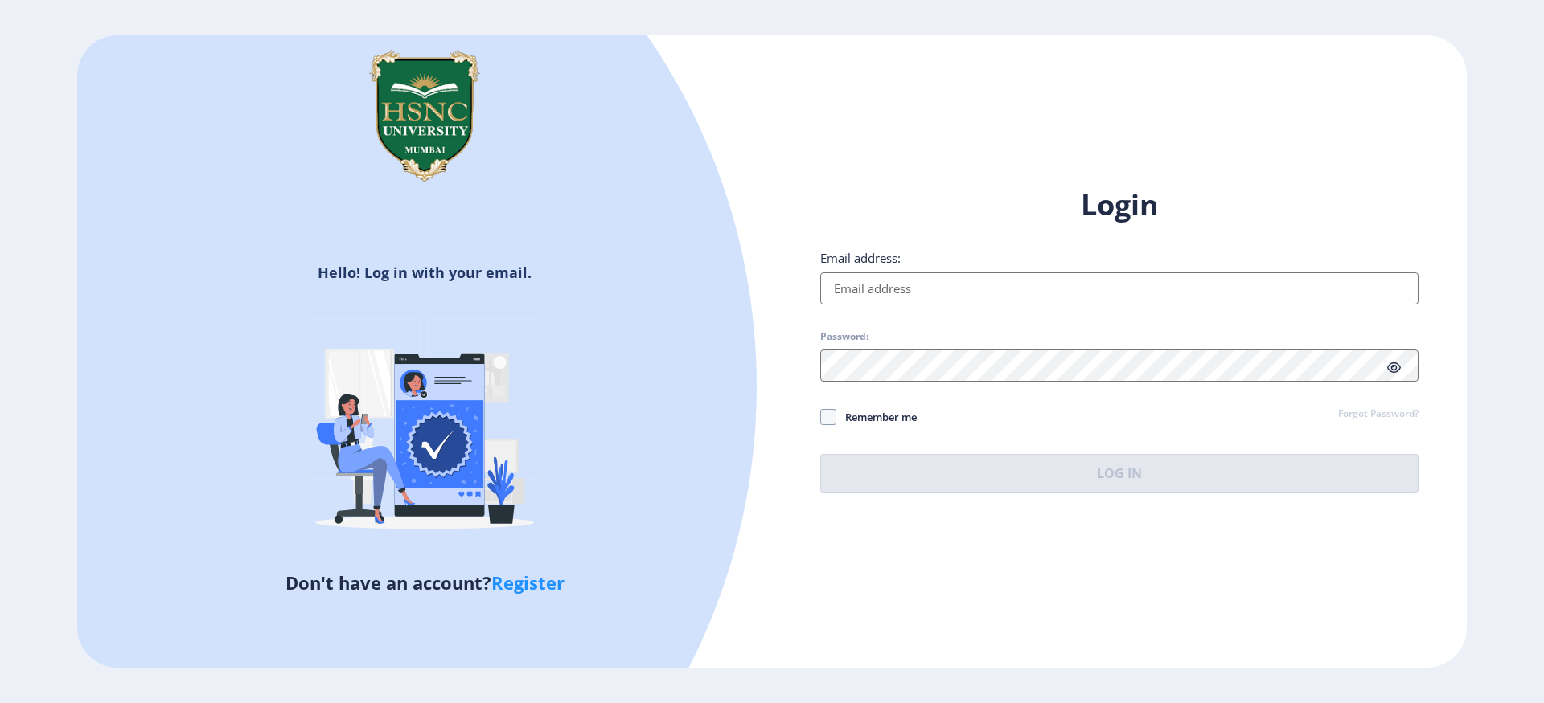
click at [951, 269] on div "Email address:" at bounding box center [1119, 277] width 598 height 55
click at [946, 279] on input "Email address:" at bounding box center [1119, 289] width 598 height 32
type input "[EMAIL_ADDRESS][DOMAIN_NAME]"
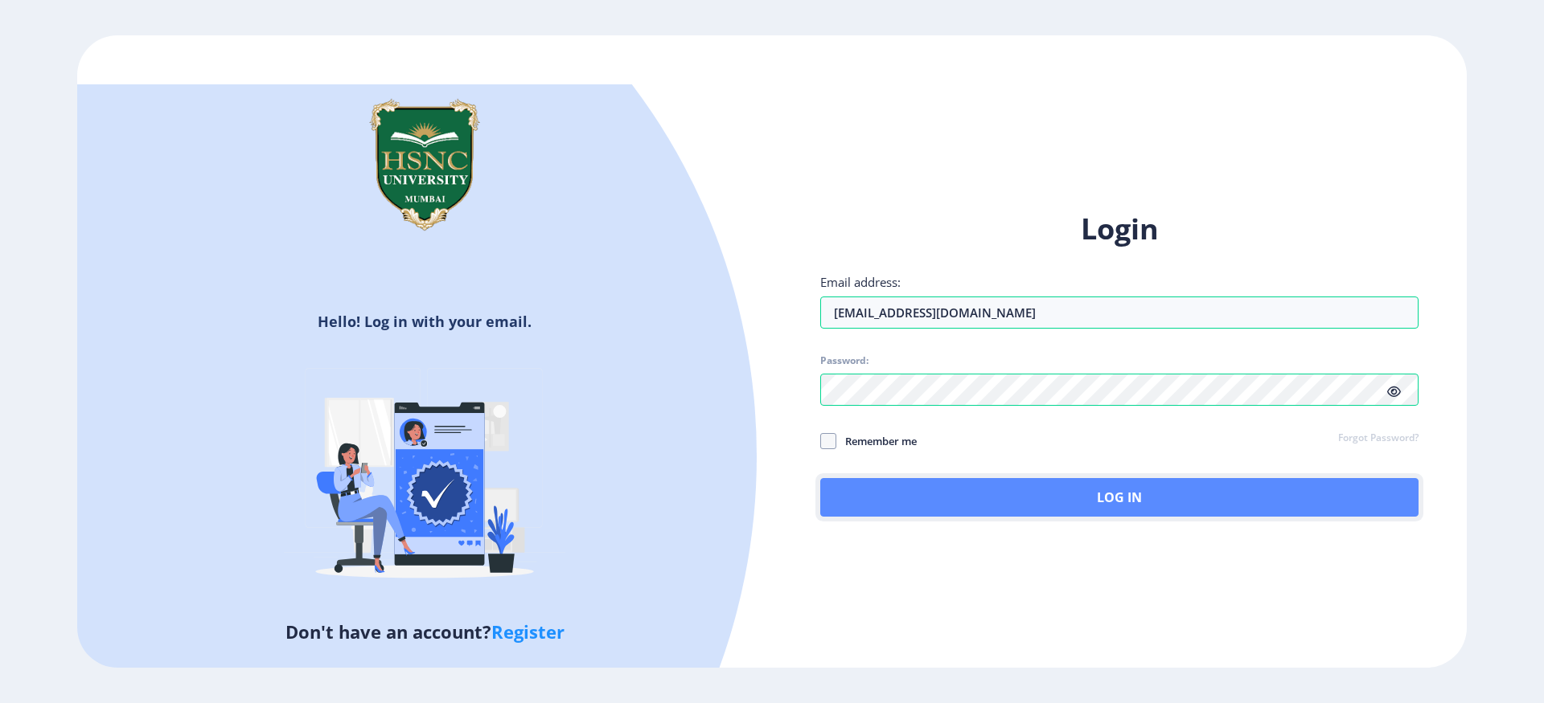
click at [986, 502] on button "Log In" at bounding box center [1119, 497] width 598 height 39
